Goal: Find specific page/section: Find specific page/section

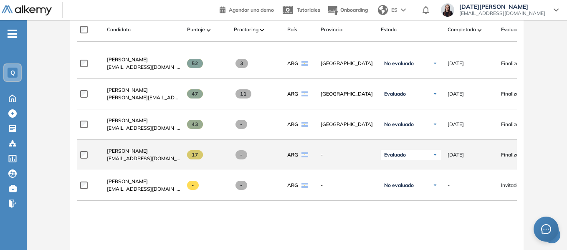
scroll to position [251, 0]
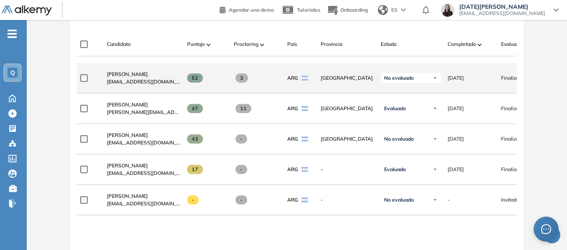
click at [130, 84] on span "[EMAIL_ADDRESS][DOMAIN_NAME]" at bounding box center [143, 82] width 73 height 8
click at [507, 86] on div "Finalizado" at bounding box center [517, 78] width 47 height 21
click at [149, 82] on span "gabrielgutierrezm93@gmail.com" at bounding box center [143, 82] width 73 height 8
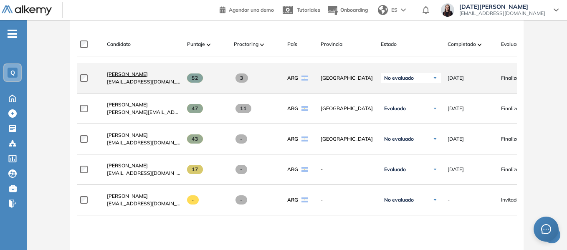
click at [141, 77] on span "Gabriel Gutierrez Mas" at bounding box center [127, 74] width 41 height 6
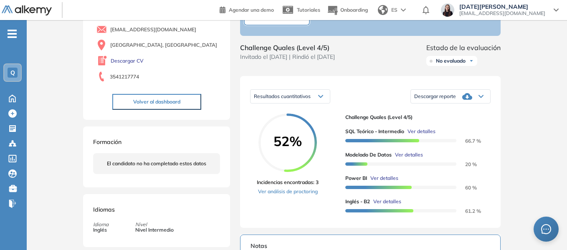
scroll to position [71, 0]
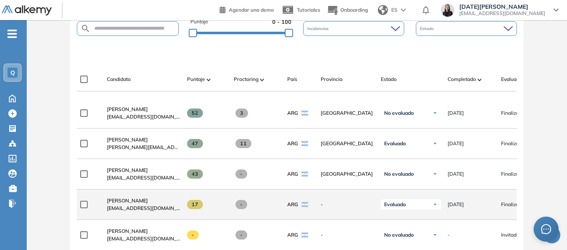
scroll to position [251, 0]
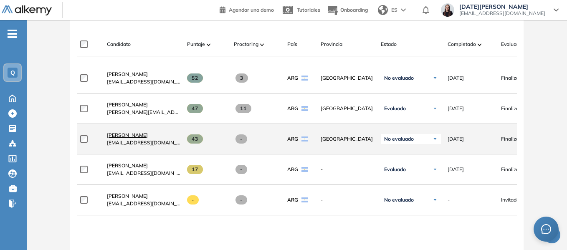
click at [134, 138] on span "Octavio Alvarez" at bounding box center [127, 135] width 41 height 6
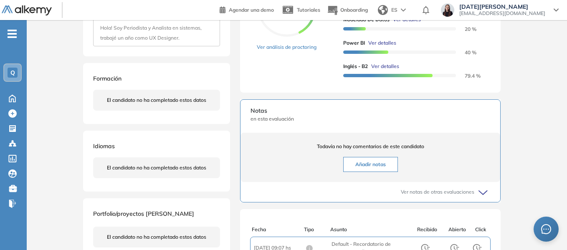
scroll to position [125, 0]
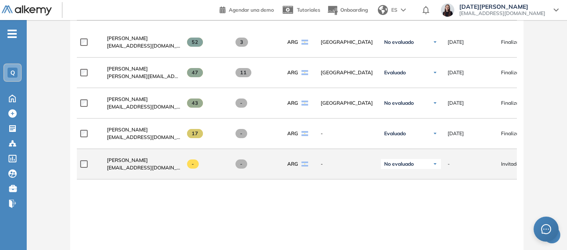
scroll to position [272, 0]
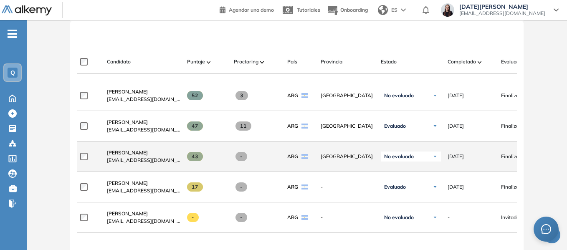
scroll to position [275, 0]
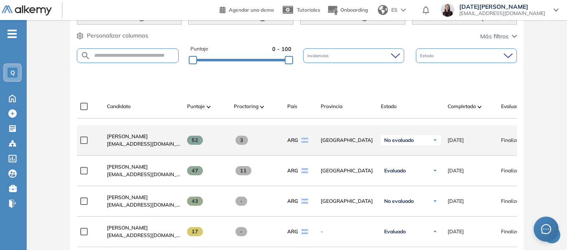
scroll to position [230, 0]
